Goal: Task Accomplishment & Management: Complete application form

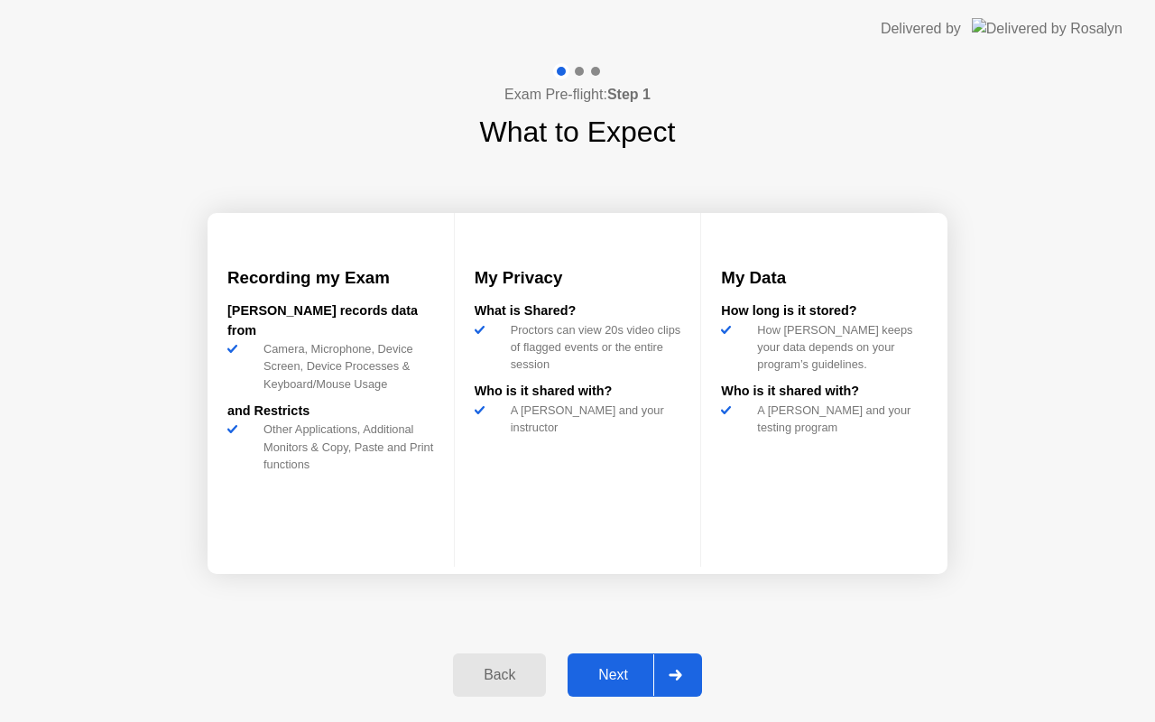
click at [579, 680] on div "Next" at bounding box center [613, 675] width 80 height 16
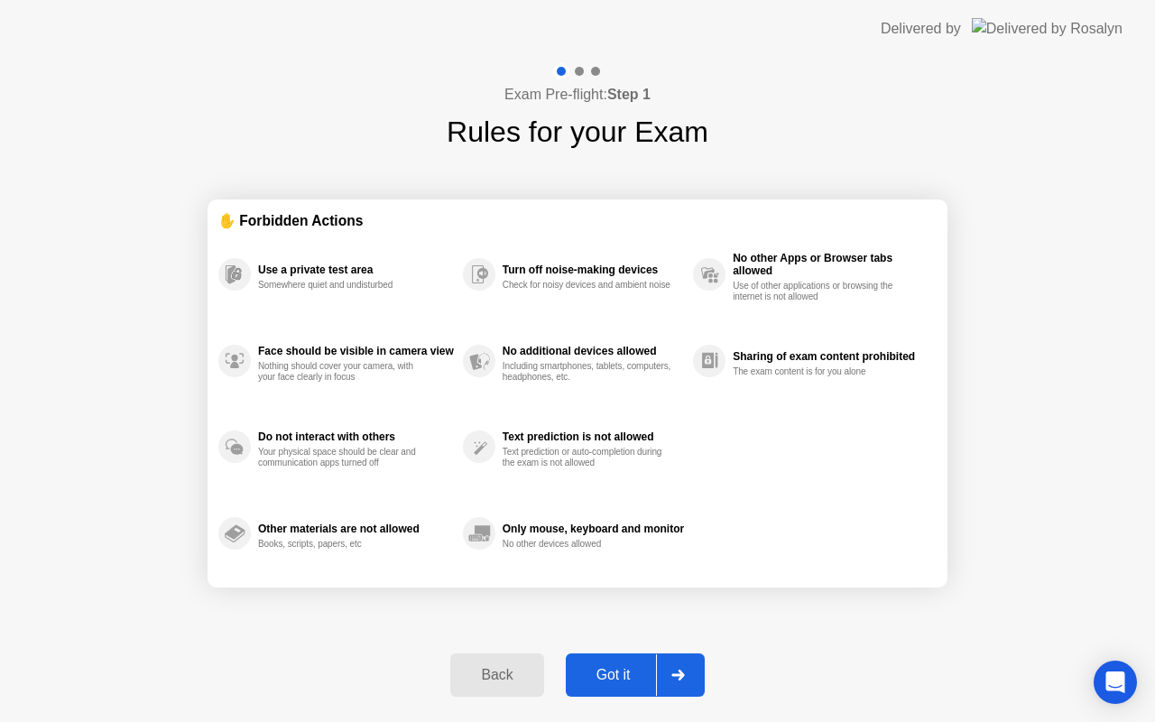
click at [579, 680] on div "Got it" at bounding box center [613, 675] width 85 height 16
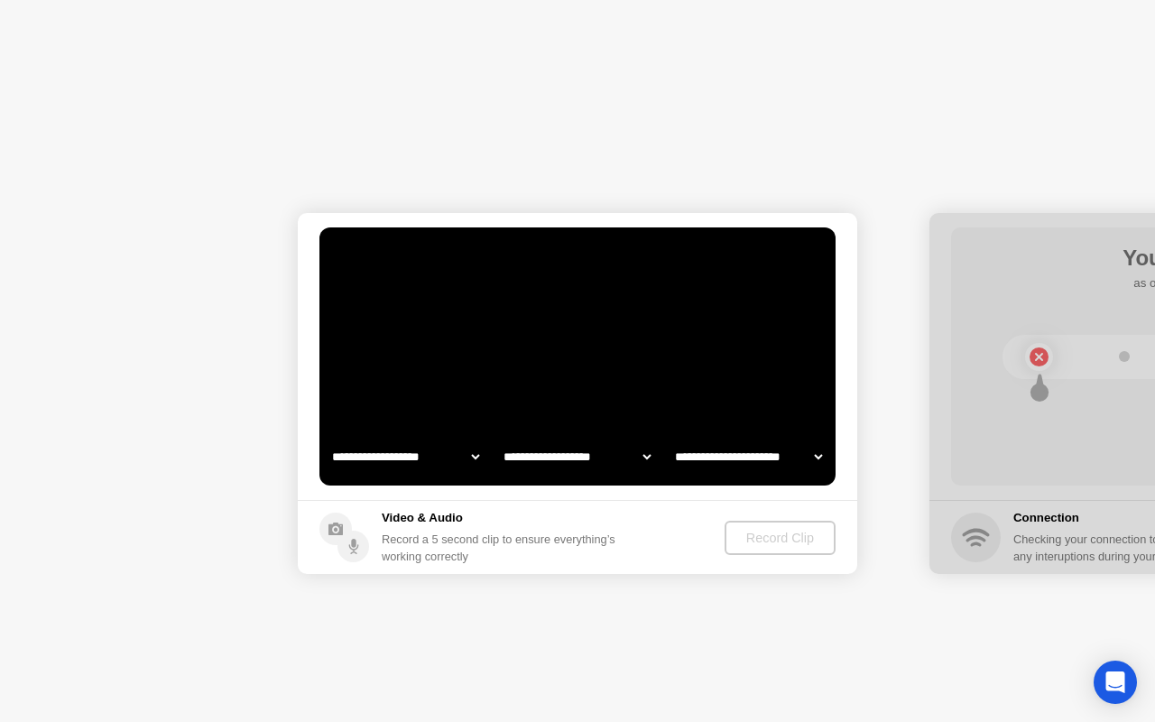
select select "**********"
select select "*******"
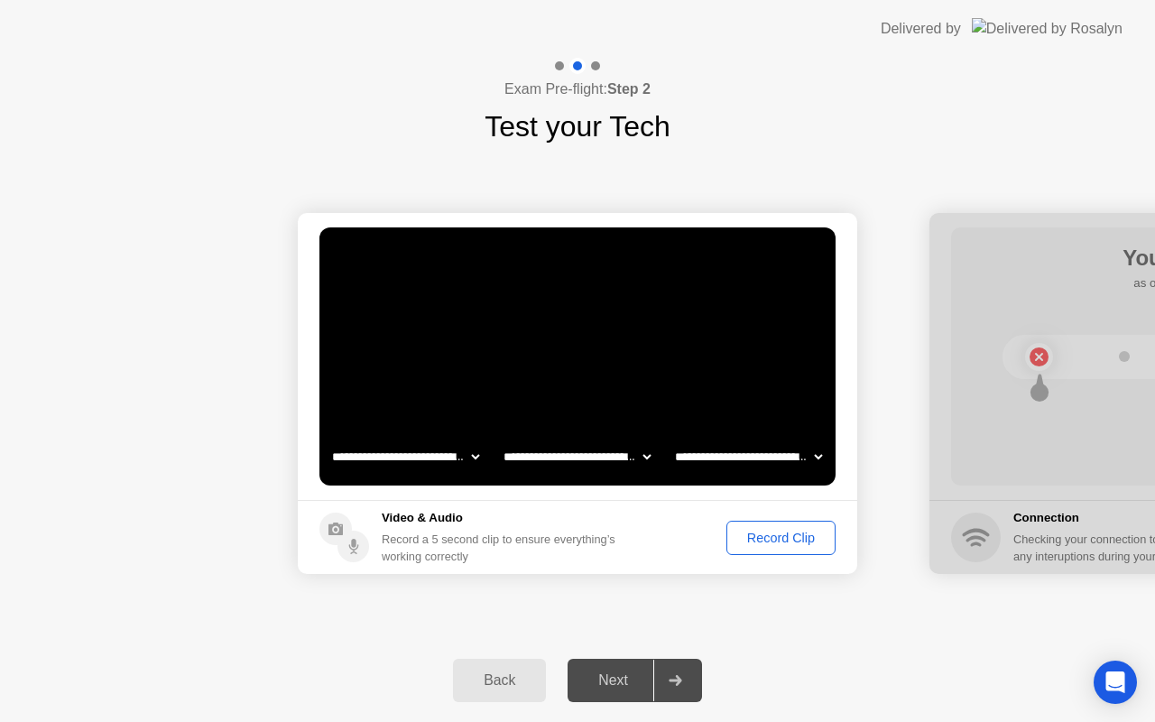
click at [779, 540] on div "Record Clip" at bounding box center [780, 537] width 97 height 14
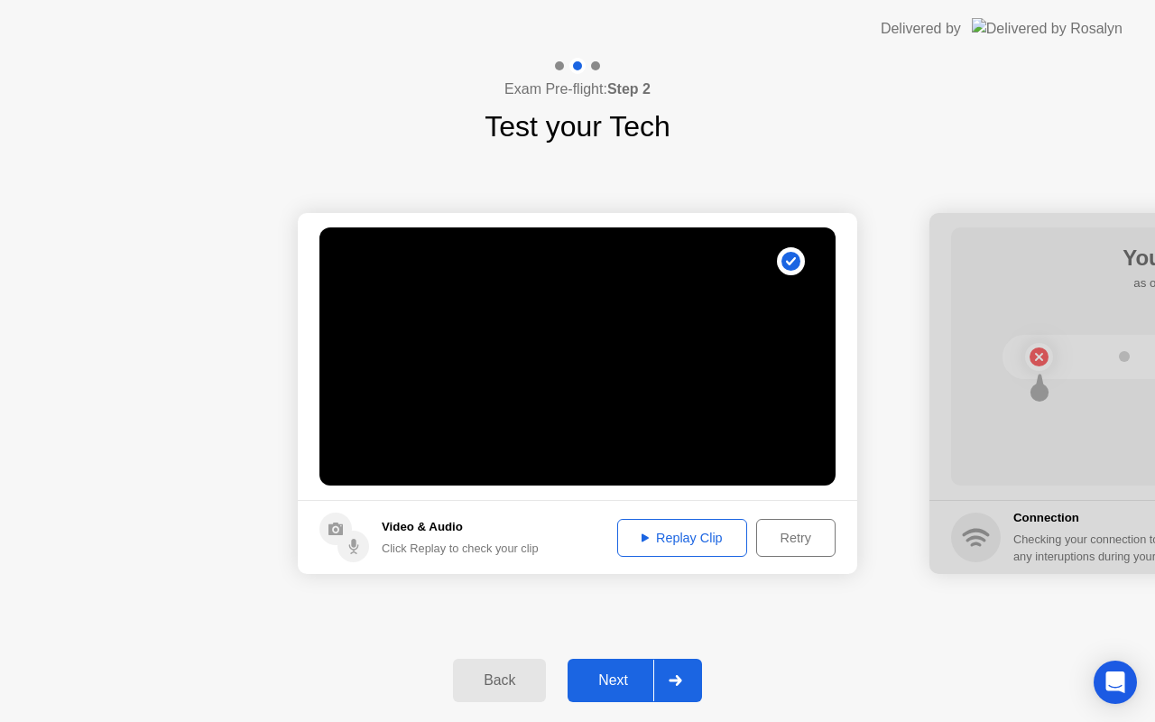
click at [679, 534] on div "Replay Clip" at bounding box center [681, 537] width 117 height 14
click at [643, 535] on icon at bounding box center [644, 537] width 7 height 9
click at [710, 536] on div "Replay Clip" at bounding box center [681, 537] width 117 height 14
click at [612, 678] on div "Next" at bounding box center [613, 680] width 80 height 16
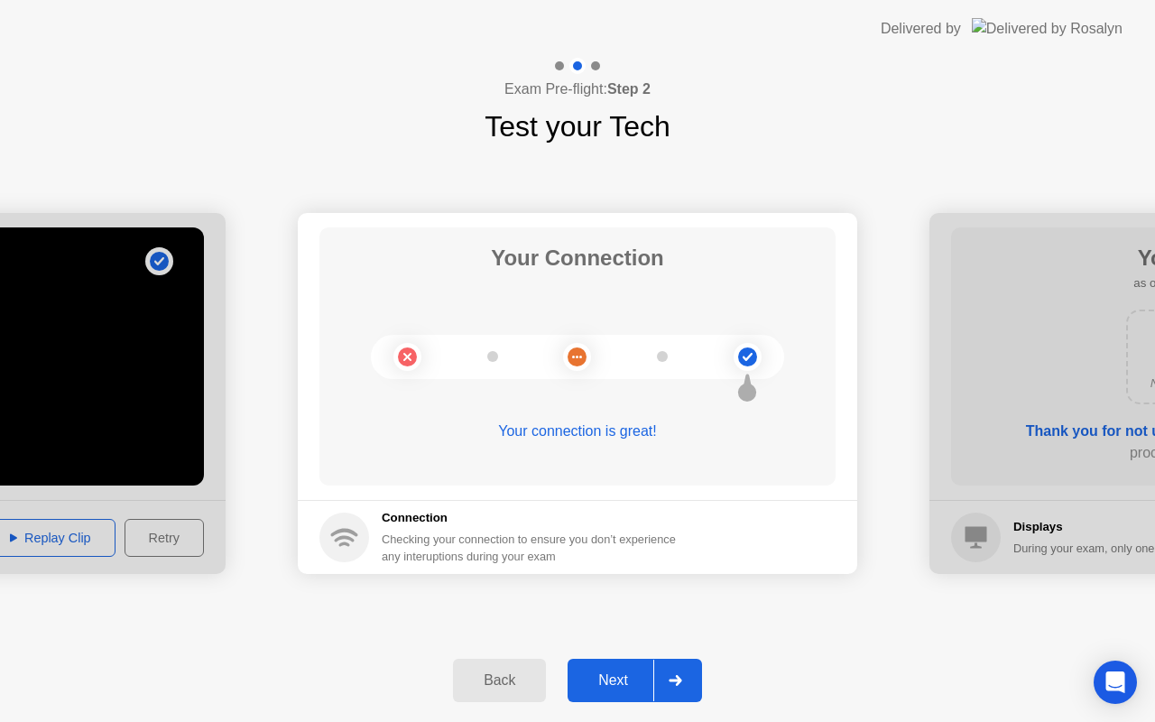
click at [613, 665] on button "Next" at bounding box center [634, 680] width 134 height 43
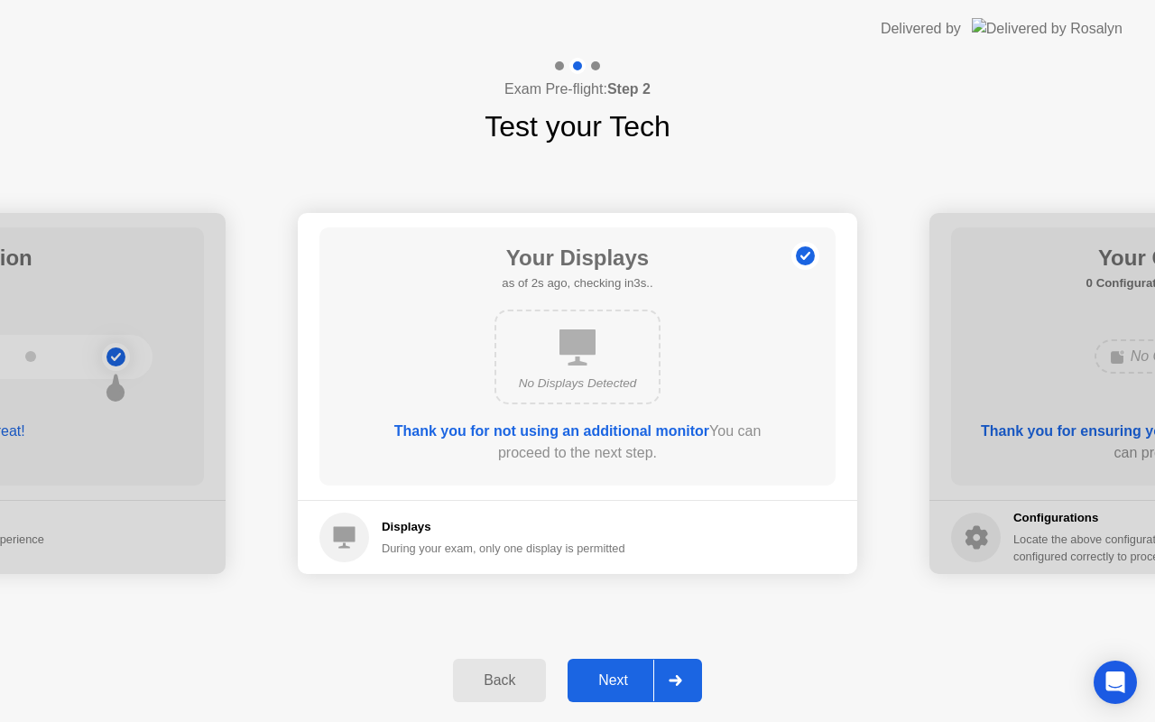
click at [613, 665] on button "Next" at bounding box center [634, 680] width 134 height 43
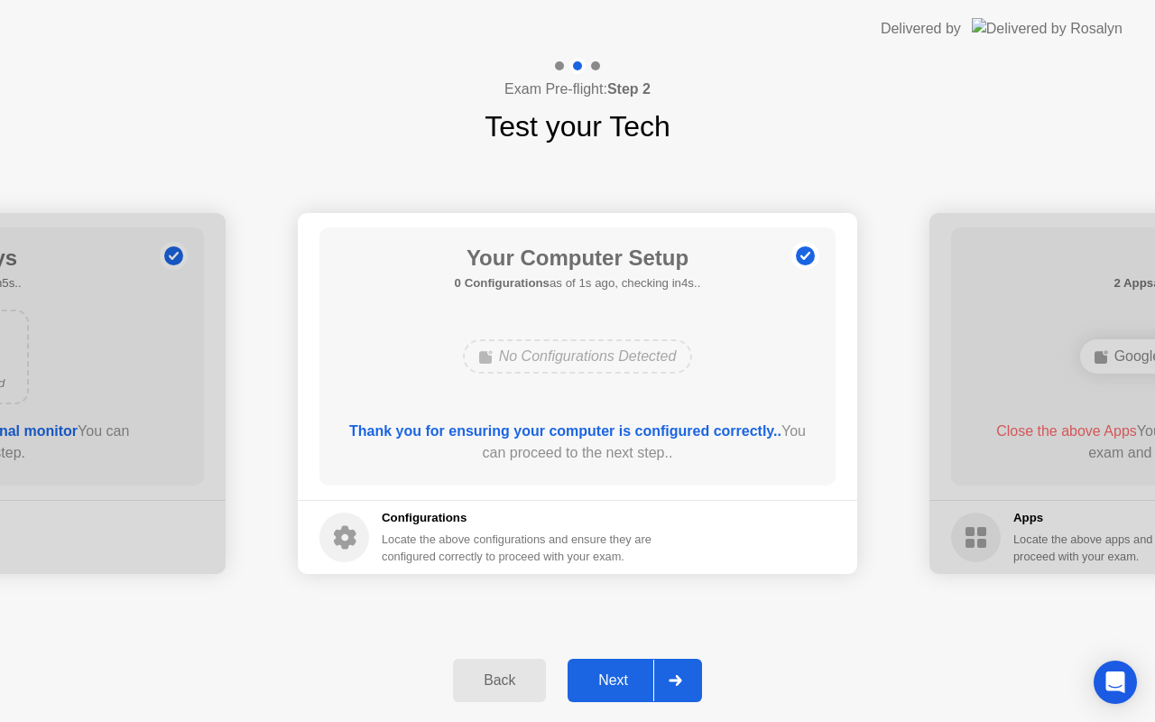
click at [612, 683] on div "Next" at bounding box center [613, 680] width 80 height 16
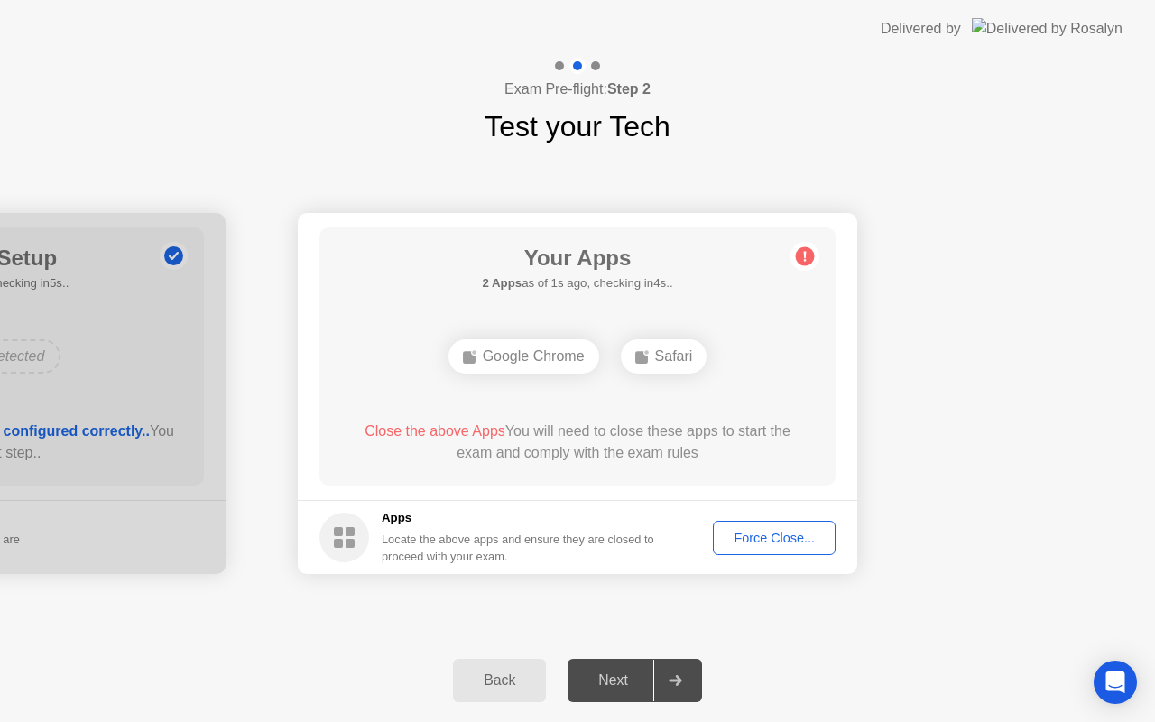
click at [765, 561] on footer "Apps Locate the above apps and ensure they are closed to proceed with your exam…" at bounding box center [577, 537] width 559 height 74
click at [771, 543] on div "Force Close..." at bounding box center [774, 537] width 110 height 14
click at [752, 532] on div "Force Close..." at bounding box center [774, 537] width 110 height 14
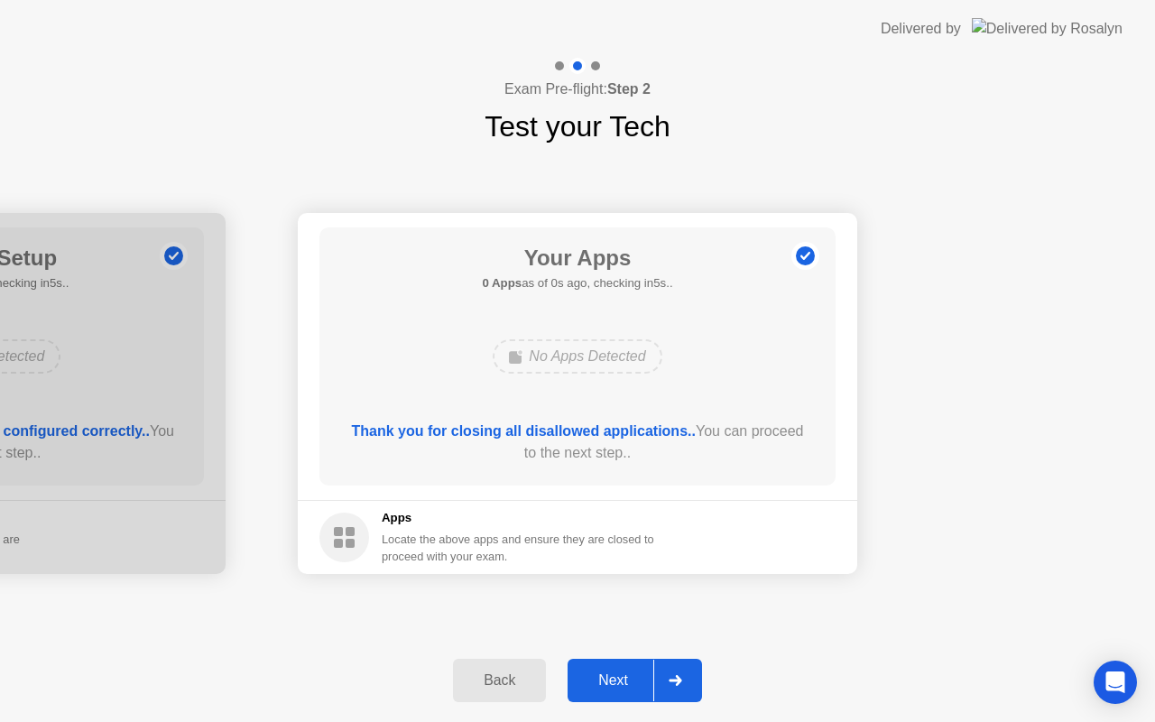
click at [612, 680] on div "Next" at bounding box center [613, 680] width 80 height 16
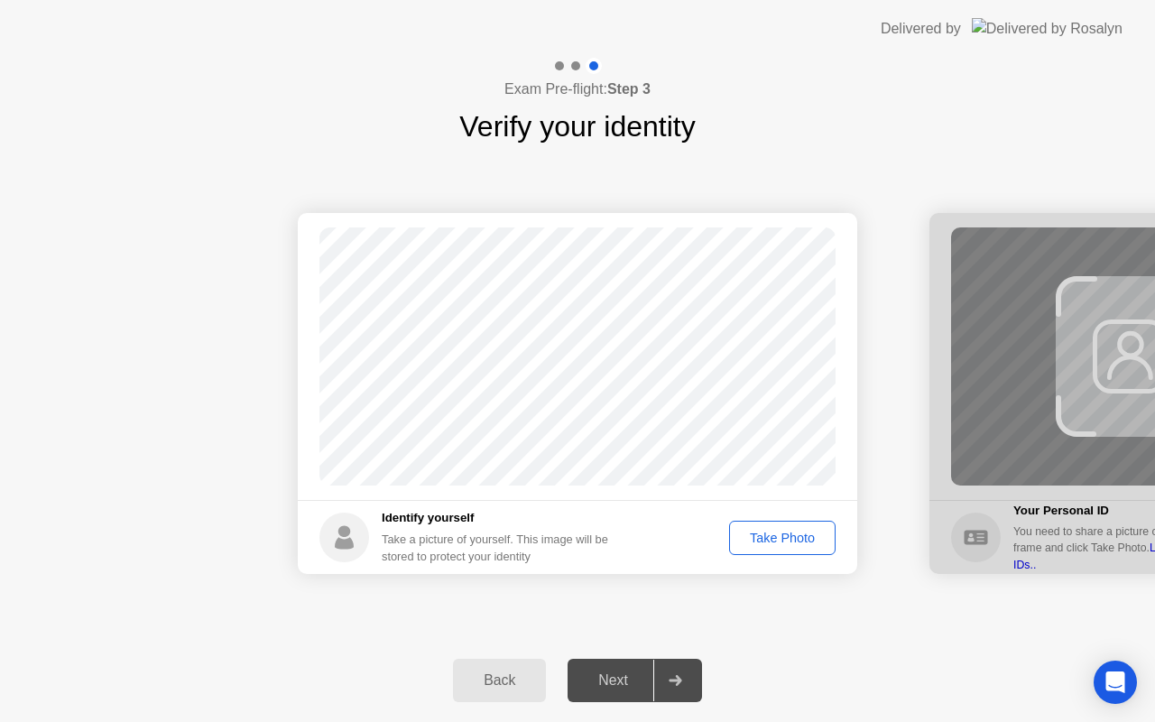
click at [773, 544] on div "Take Photo" at bounding box center [782, 537] width 94 height 14
click at [583, 672] on div "Next" at bounding box center [613, 680] width 80 height 16
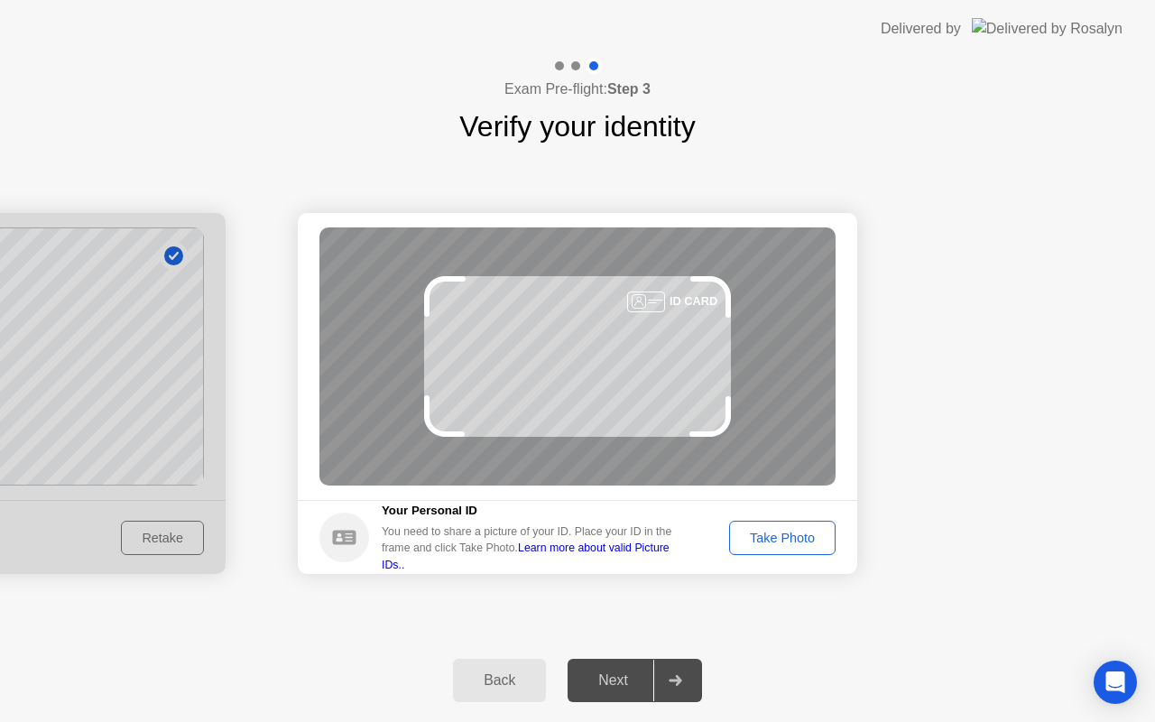
click at [786, 539] on div "Take Photo" at bounding box center [782, 537] width 94 height 14
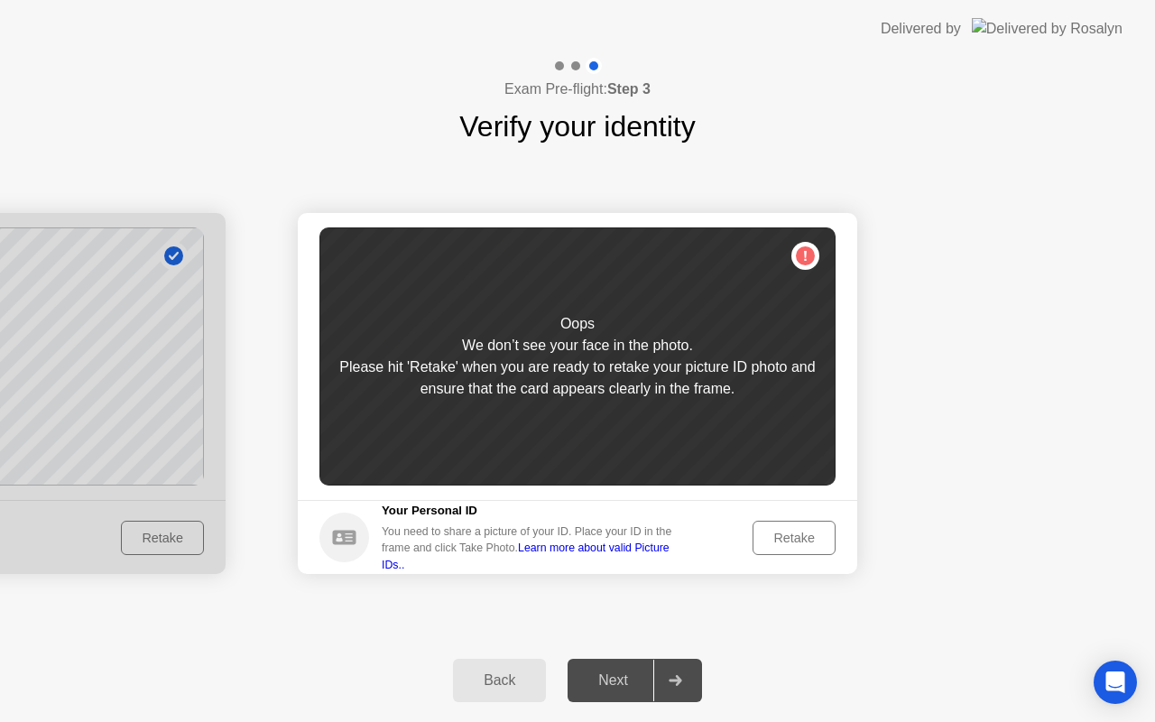
click at [786, 539] on div "Retake" at bounding box center [794, 537] width 70 height 14
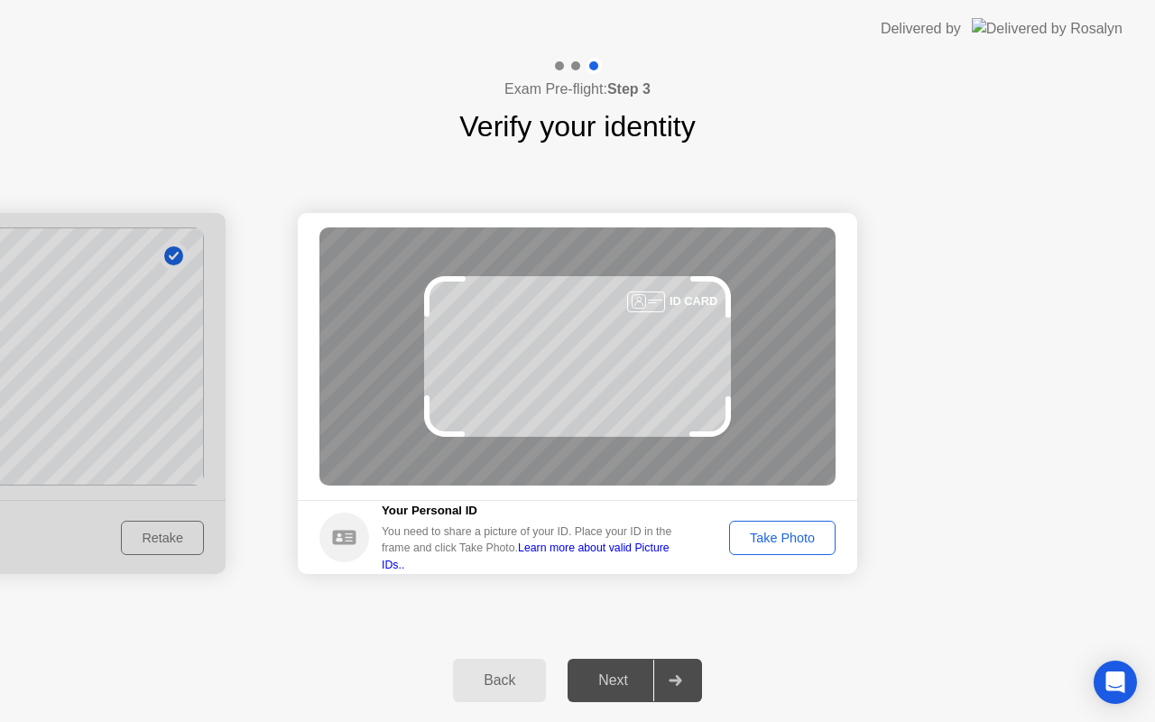
click at [787, 538] on div "Take Photo" at bounding box center [782, 537] width 94 height 14
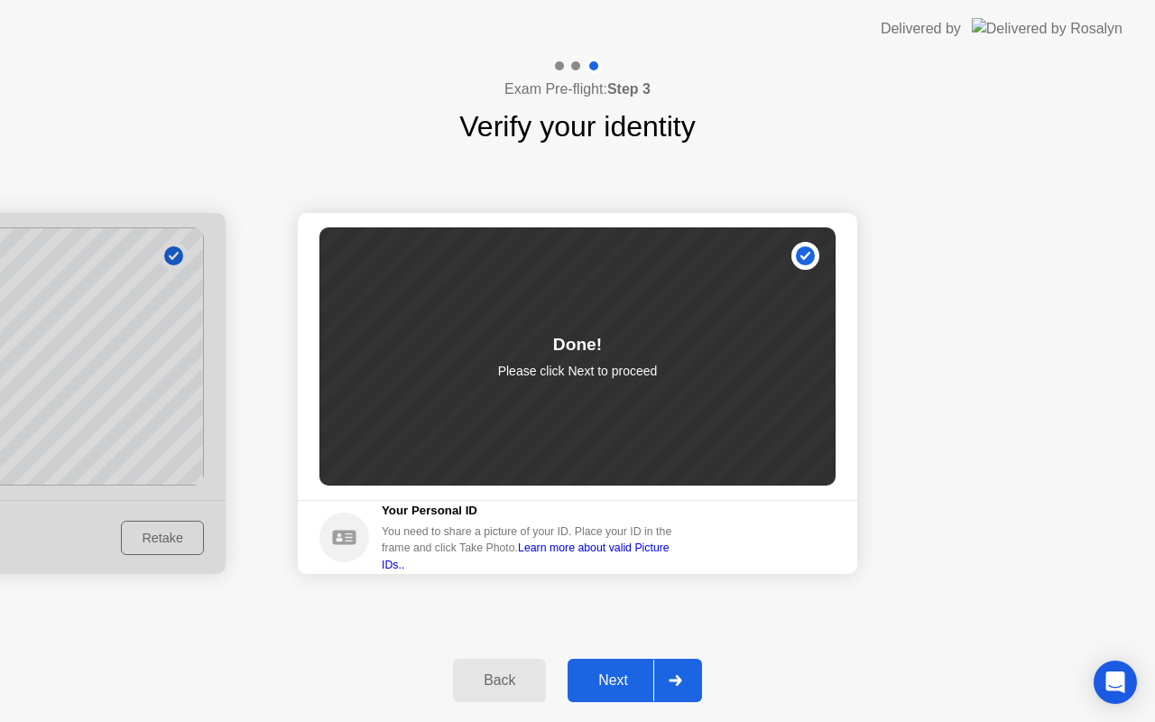
click at [611, 653] on div "Back Next" at bounding box center [577, 680] width 1155 height 83
click at [609, 666] on button "Next" at bounding box center [634, 680] width 134 height 43
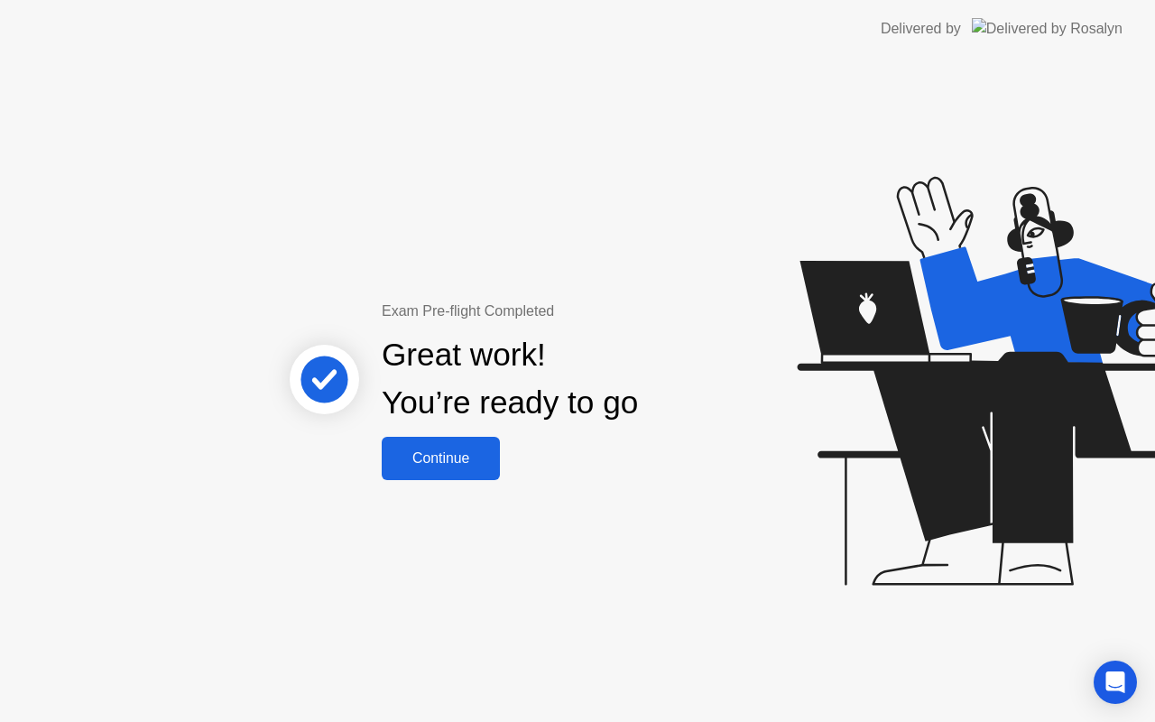
click at [486, 493] on div "Exam Pre-flight Completed Great work! You’re ready to go Continue" at bounding box center [577, 390] width 1155 height 664
click at [484, 457] on div "Continue" at bounding box center [440, 458] width 107 height 16
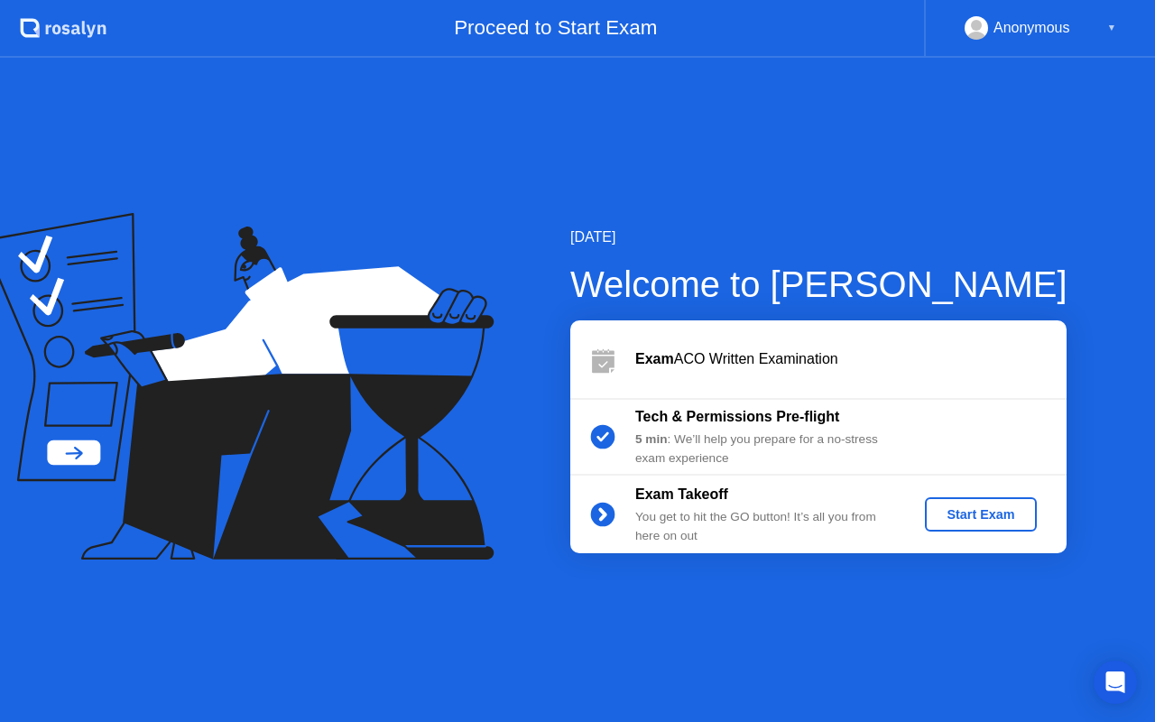
click at [966, 514] on div "Start Exam" at bounding box center [980, 514] width 97 height 14
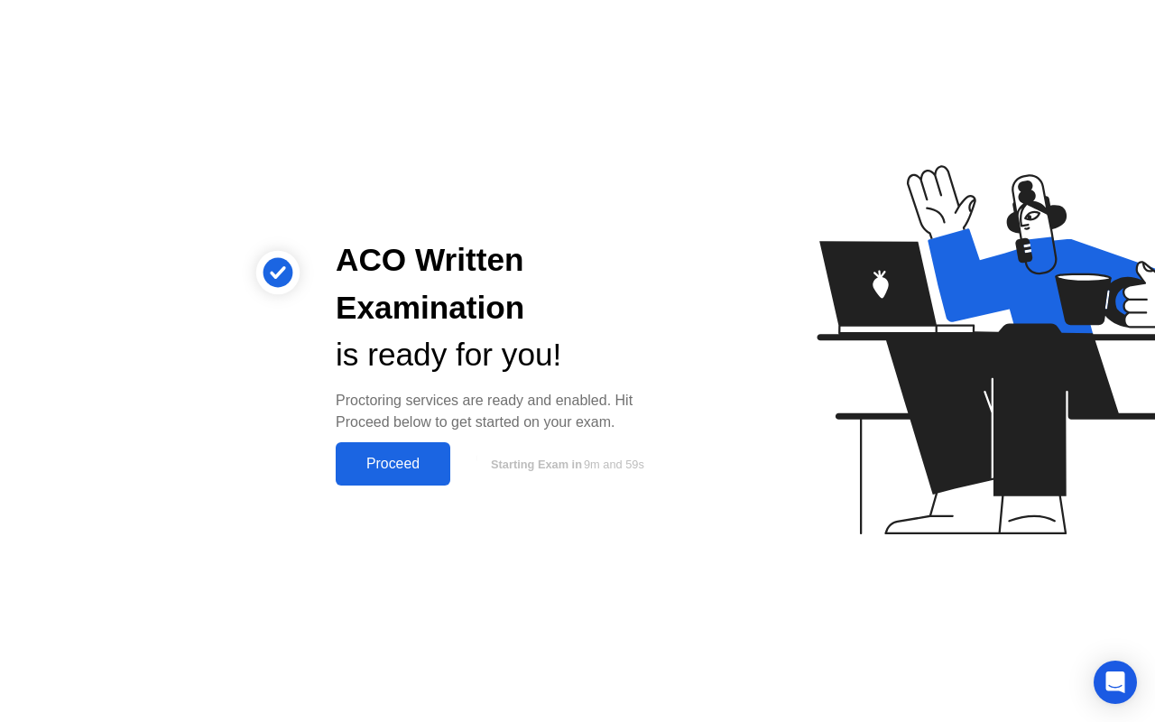
click at [409, 469] on div "Proceed" at bounding box center [393, 464] width 104 height 16
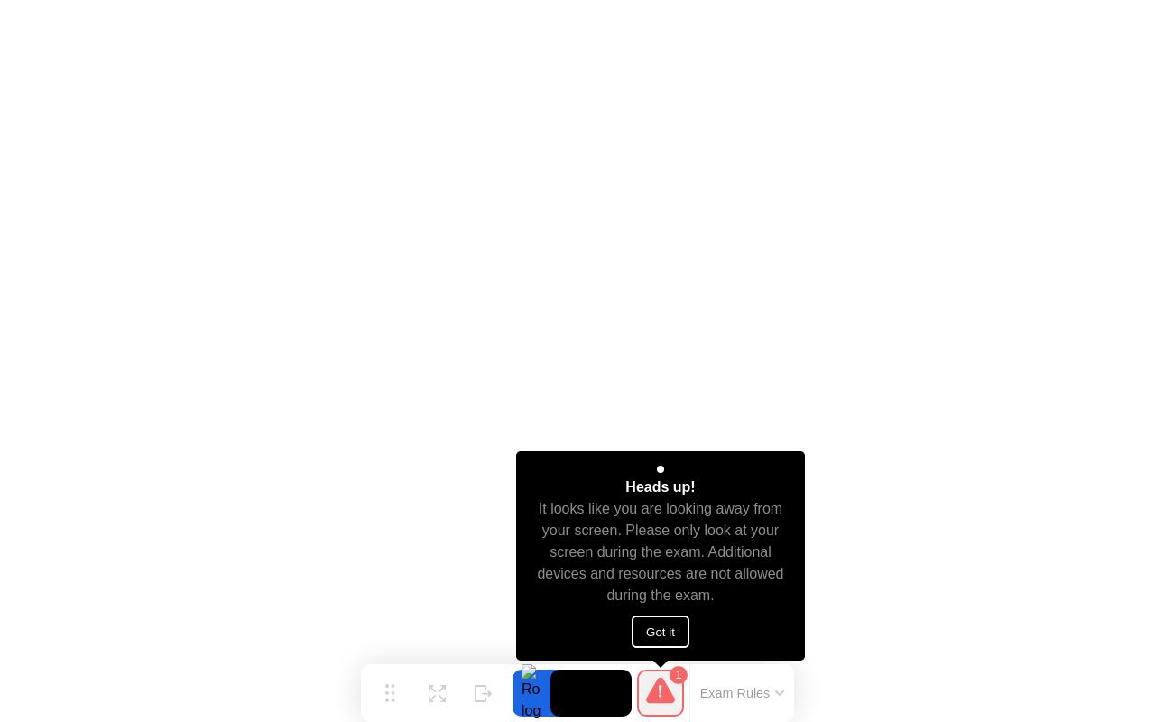
click at [668, 629] on button "Got it" at bounding box center [660, 631] width 58 height 32
